Goal: Information Seeking & Learning: Learn about a topic

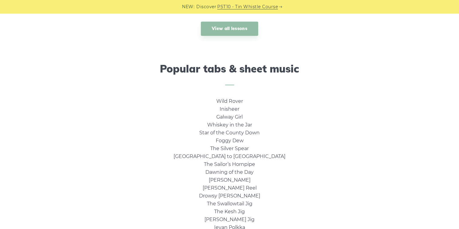
scroll to position [364, 0]
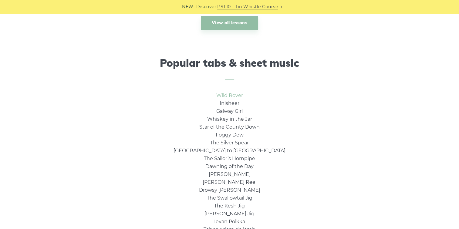
click at [231, 96] on link "Wild Rover" at bounding box center [229, 96] width 27 height 6
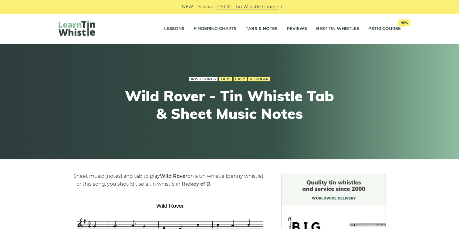
click at [204, 77] on link "Irish Songs" at bounding box center [203, 79] width 28 height 5
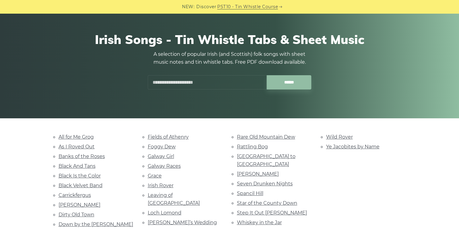
scroll to position [61, 0]
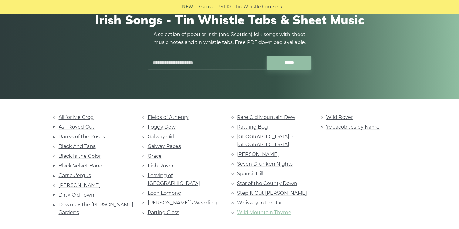
drag, startPoint x: 252, startPoint y: 201, endPoint x: 246, endPoint y: 199, distance: 6.7
click at [252, 210] on link "Wild Mountain Thyme" at bounding box center [264, 213] width 54 height 6
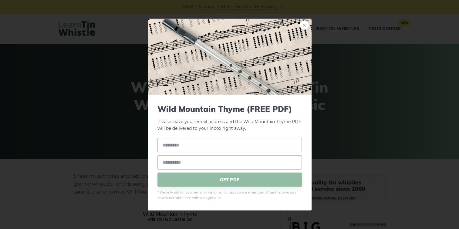
click at [302, 23] on link "×" at bounding box center [304, 24] width 9 height 9
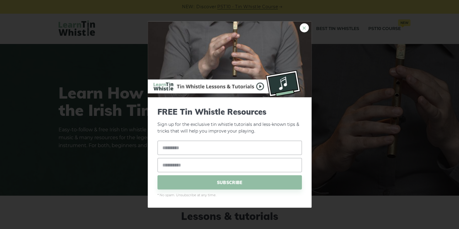
click at [304, 27] on link "×" at bounding box center [304, 27] width 9 height 9
